Goal: Task Accomplishment & Management: Complete application form

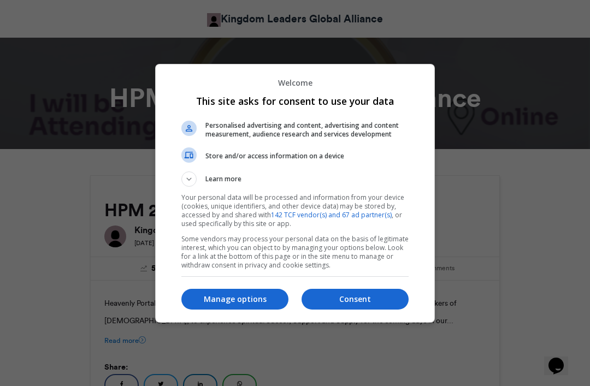
click at [259, 300] on p "Manage options" at bounding box center [234, 299] width 107 height 11
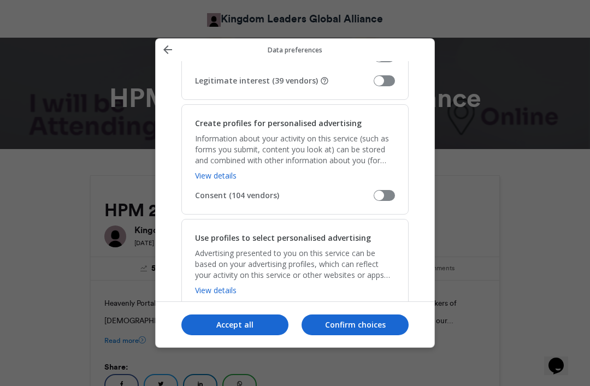
scroll to position [294, 0]
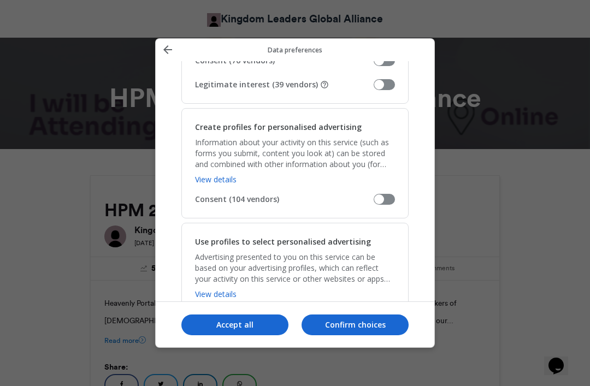
click at [166, 43] on icon "Back" at bounding box center [167, 49] width 13 height 13
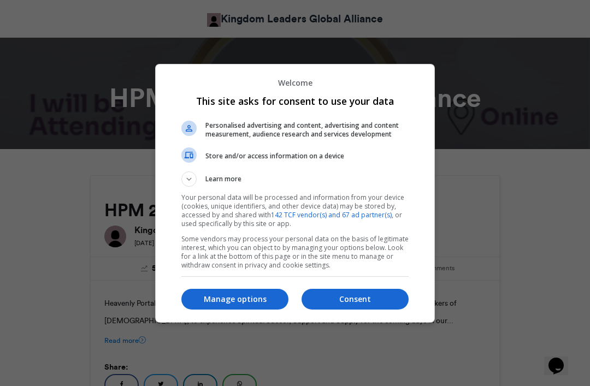
click at [270, 284] on div "Consent Manage options" at bounding box center [294, 299] width 227 height 37
click at [260, 296] on p "Manage options" at bounding box center [234, 299] width 107 height 11
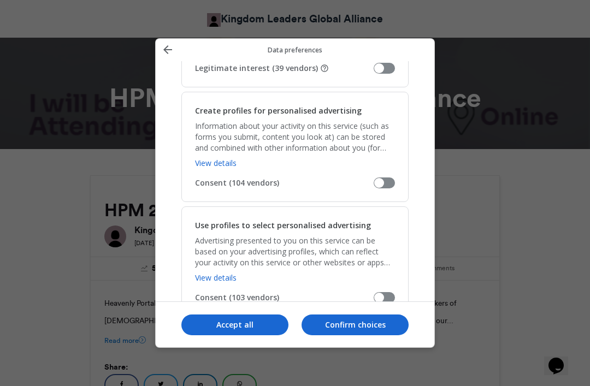
scroll to position [311, 0]
click at [373, 62] on span "Legitimate interest (39 vendors)" at bounding box center [284, 67] width 178 height 11
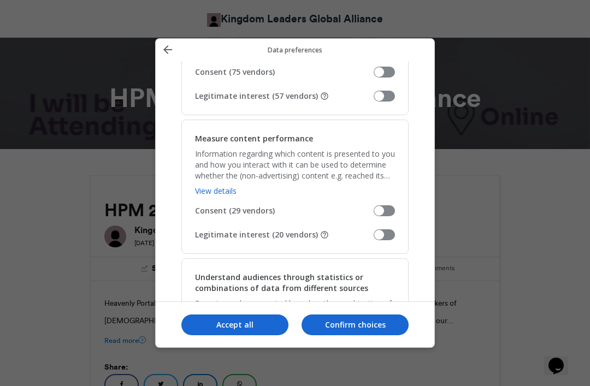
scroll to position [882, 0]
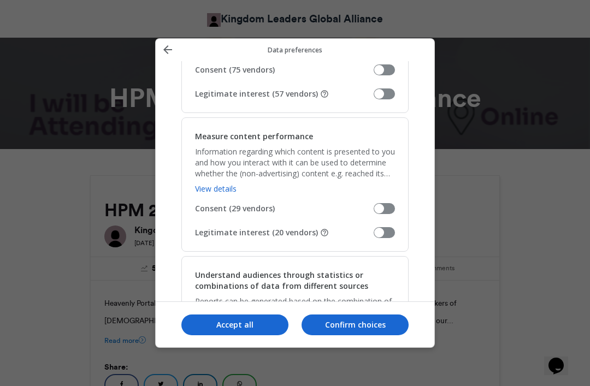
click at [393, 88] on span "Manage your data" at bounding box center [383, 93] width 21 height 11
click at [386, 210] on div "Measure content performance Information regarding which content is presented to…" at bounding box center [294, 184] width 227 height 134
click at [325, 271] on h2 "Understand audiences through statistics or combinations of data from different …" at bounding box center [295, 281] width 200 height 22
click at [379, 227] on span "Manage your data" at bounding box center [383, 232] width 21 height 11
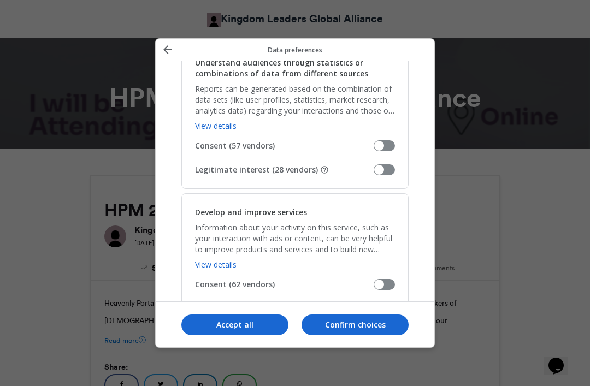
scroll to position [1103, 0]
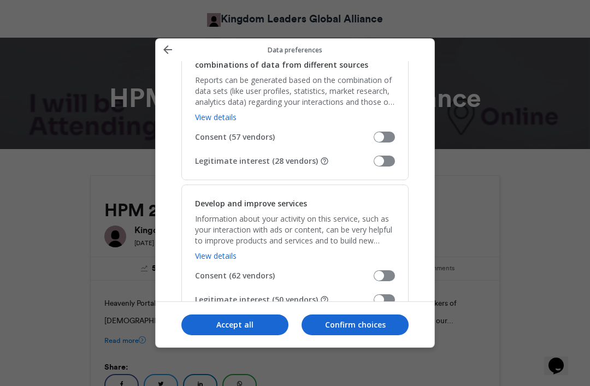
click at [385, 156] on span "Manage your data" at bounding box center [383, 161] width 21 height 11
click at [384, 294] on span "Manage your data" at bounding box center [383, 299] width 21 height 11
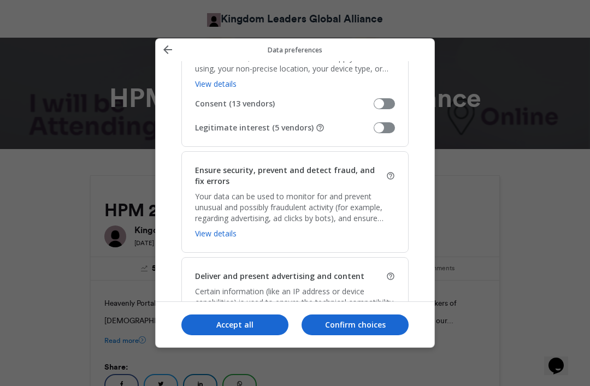
scroll to position [1411, 0]
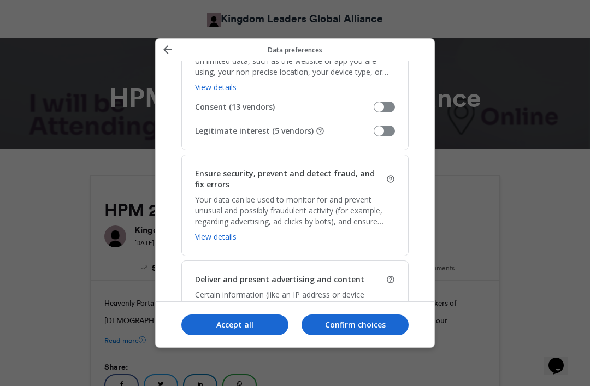
click at [378, 126] on span "Manage your data" at bounding box center [383, 131] width 21 height 11
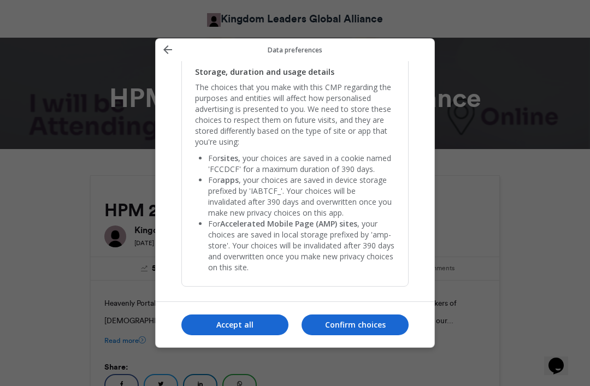
scroll to position [2286, 0]
click at [351, 332] on button "Confirm choices" at bounding box center [354, 324] width 107 height 21
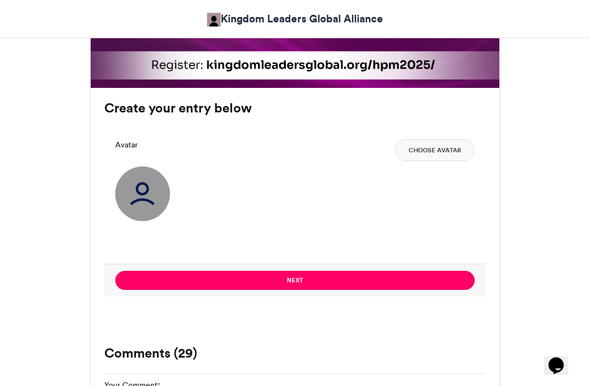
scroll to position [735, 0]
click at [358, 278] on button "Next" at bounding box center [294, 280] width 359 height 19
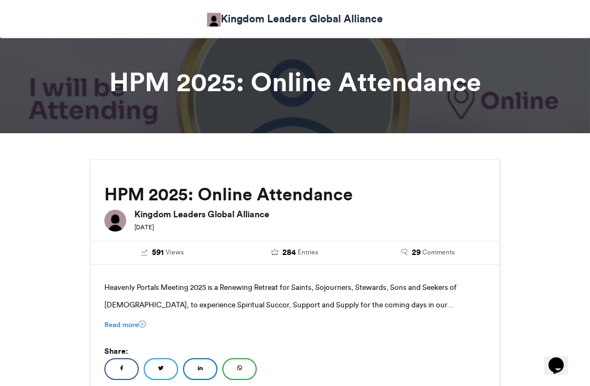
scroll to position [0, 0]
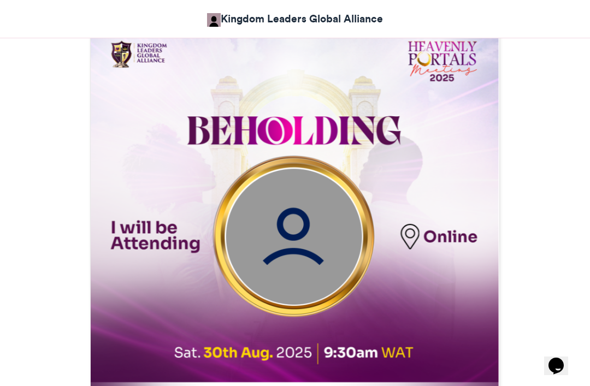
click at [401, 314] on img at bounding box center [295, 218] width 408 height 408
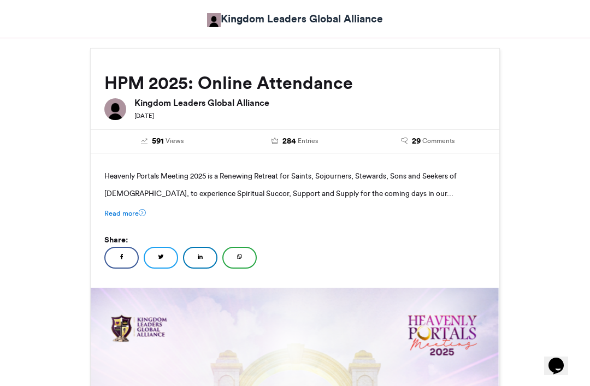
scroll to position [128, 0]
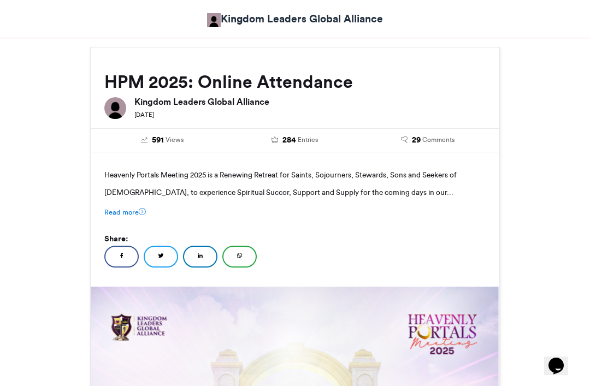
click at [112, 212] on link "Read more" at bounding box center [124, 212] width 41 height 10
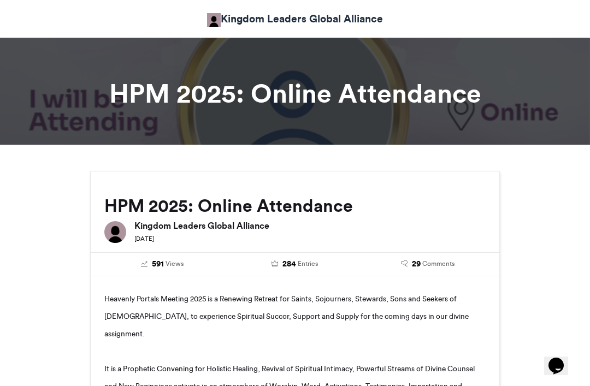
scroll to position [0, 0]
